Goal: Understand process/instructions: Learn how to perform a task or action

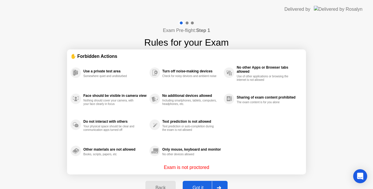
click at [199, 187] on div "Got it" at bounding box center [197, 188] width 27 height 5
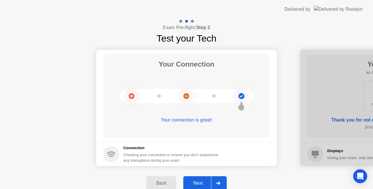
click at [200, 186] on div "Next" at bounding box center [198, 183] width 26 height 5
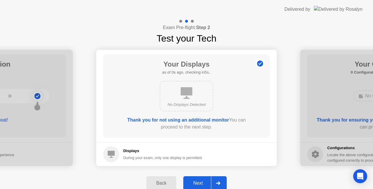
click at [200, 186] on div "Next" at bounding box center [198, 183] width 26 height 5
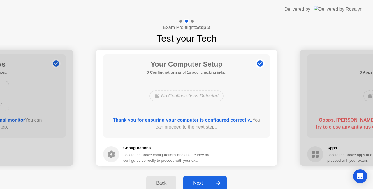
click at [200, 186] on div "Next" at bounding box center [198, 183] width 26 height 5
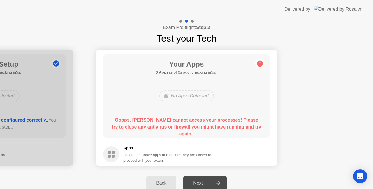
drag, startPoint x: 125, startPoint y: 120, endPoint x: 183, endPoint y: 123, distance: 58.1
click at [183, 123] on b "Ooops, [PERSON_NAME] cannot access your processes! Please try to close any anti…" at bounding box center [186, 127] width 149 height 19
click at [164, 181] on div "Back" at bounding box center [161, 183] width 27 height 5
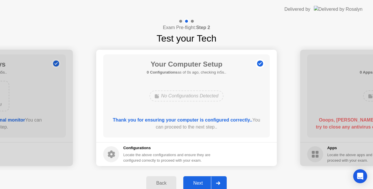
click at [201, 183] on div "Next" at bounding box center [198, 183] width 26 height 5
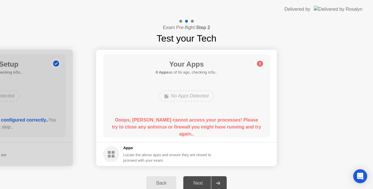
click at [196, 86] on div "Your Apps 0 Apps as of 0s ago, checking in5s.. No Apps Detected Ooops, [PERSON_…" at bounding box center [186, 96] width 167 height 83
click at [191, 93] on div "No Apps Detected" at bounding box center [186, 96] width 55 height 11
drag, startPoint x: 191, startPoint y: 93, endPoint x: 348, endPoint y: 3, distance: 180.3
click at [194, 92] on div "No Apps Detected" at bounding box center [186, 96] width 55 height 11
